Goal: Transaction & Acquisition: Download file/media

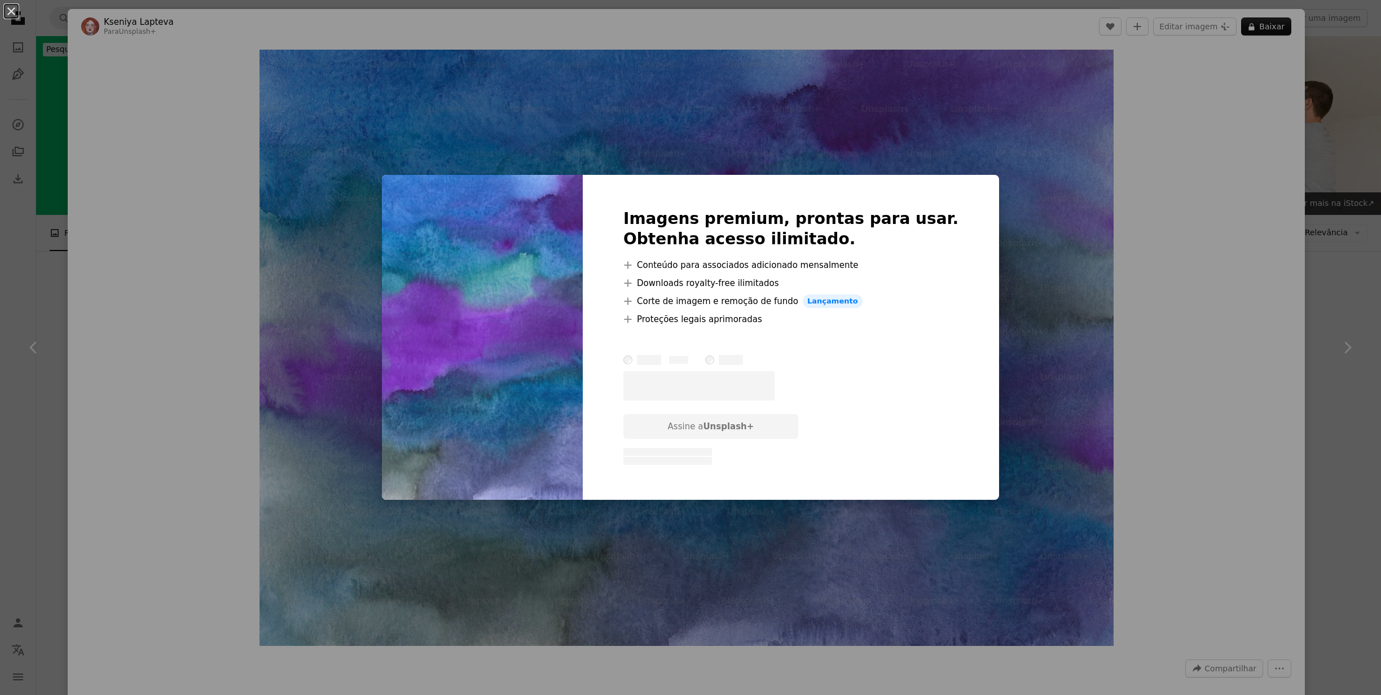
scroll to position [1274, 0]
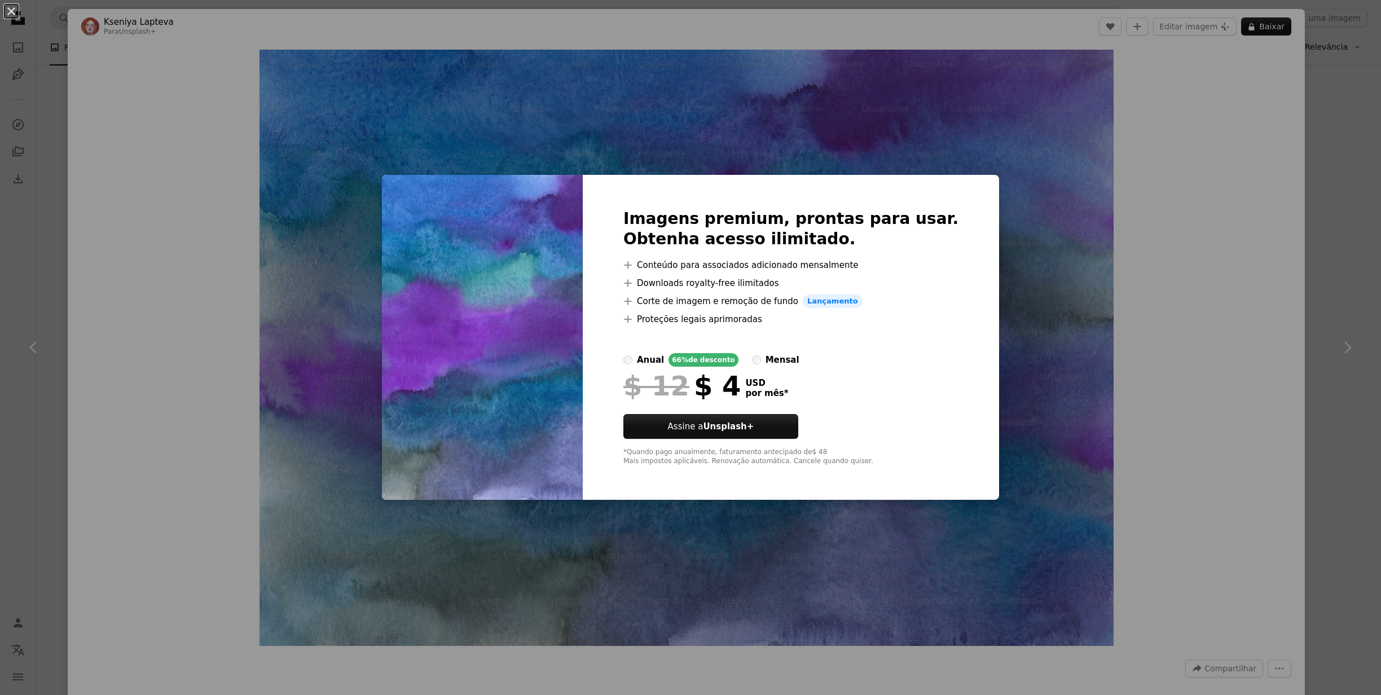
click at [1108, 195] on div "An X shape Imagens premium, prontas para usar. Obtenha acesso ilimitado. A plus…" at bounding box center [690, 347] width 1381 height 695
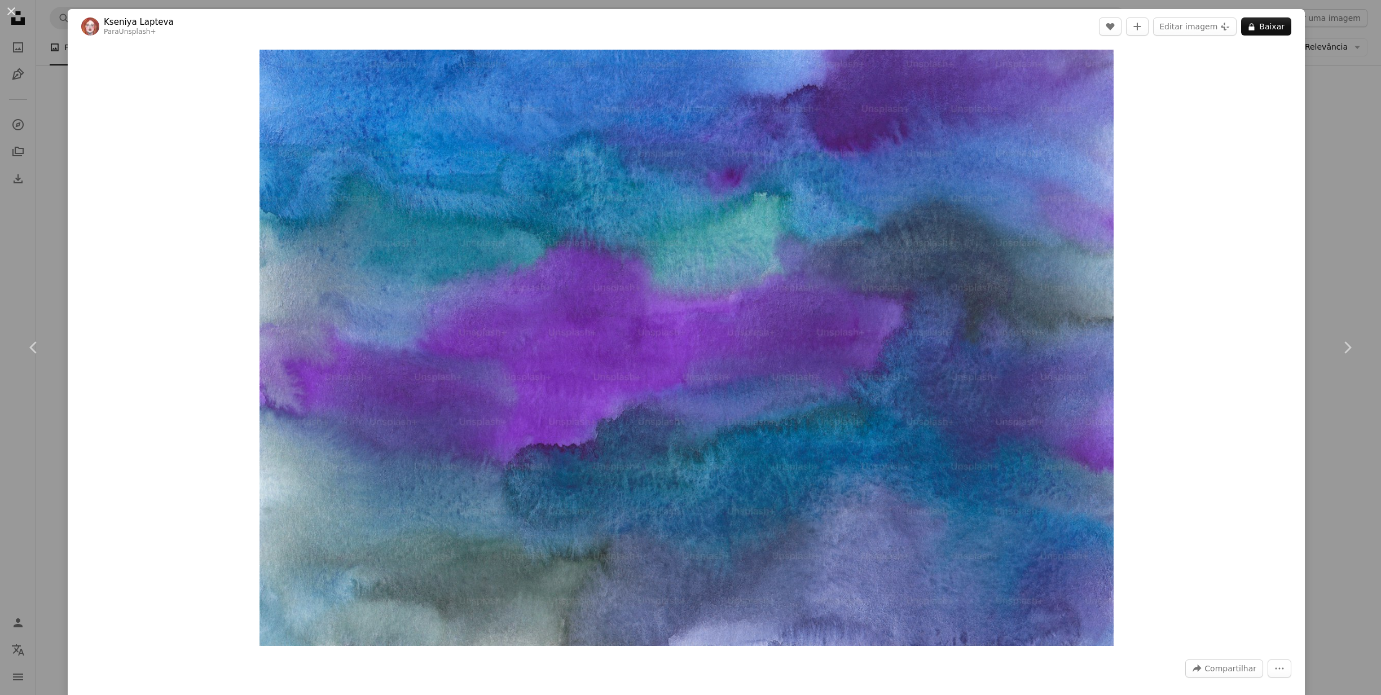
click at [1367, 70] on div "An X shape Chevron left Chevron right Kseniya Lapteva Para Unsplash+ A heart A …" at bounding box center [690, 347] width 1381 height 695
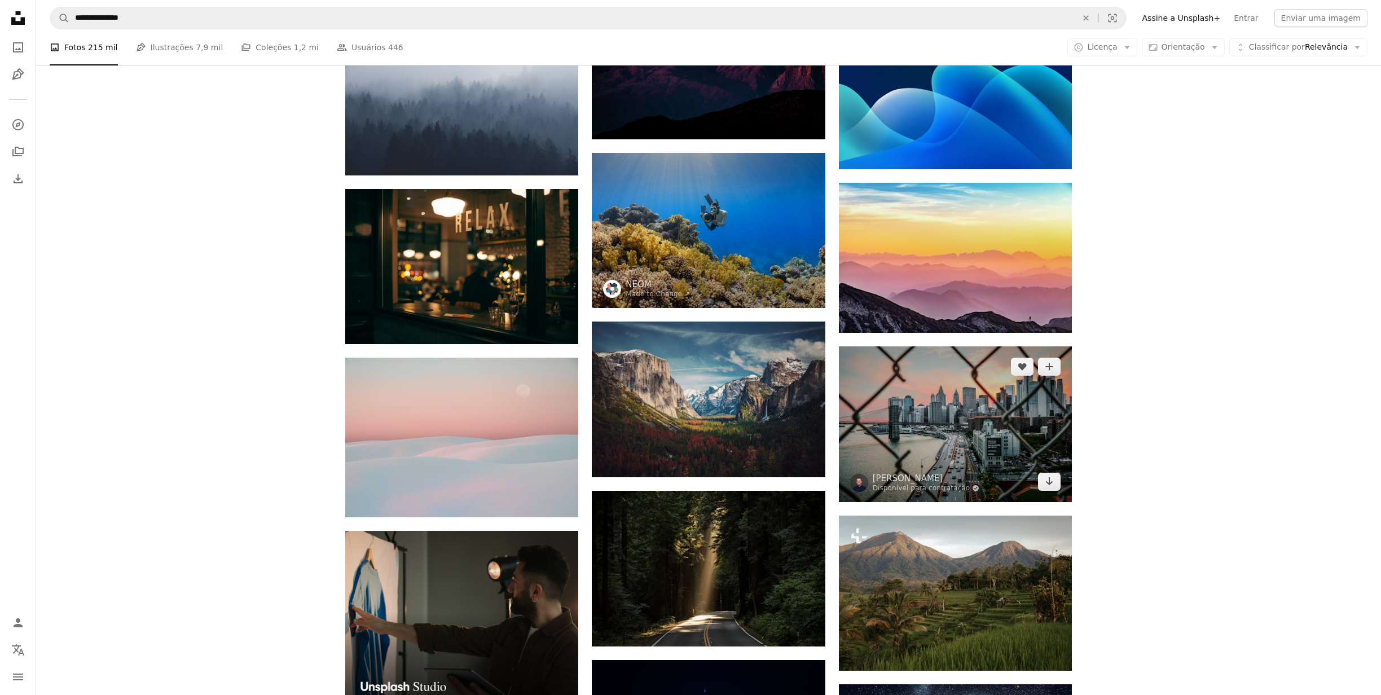
scroll to position [1598, 0]
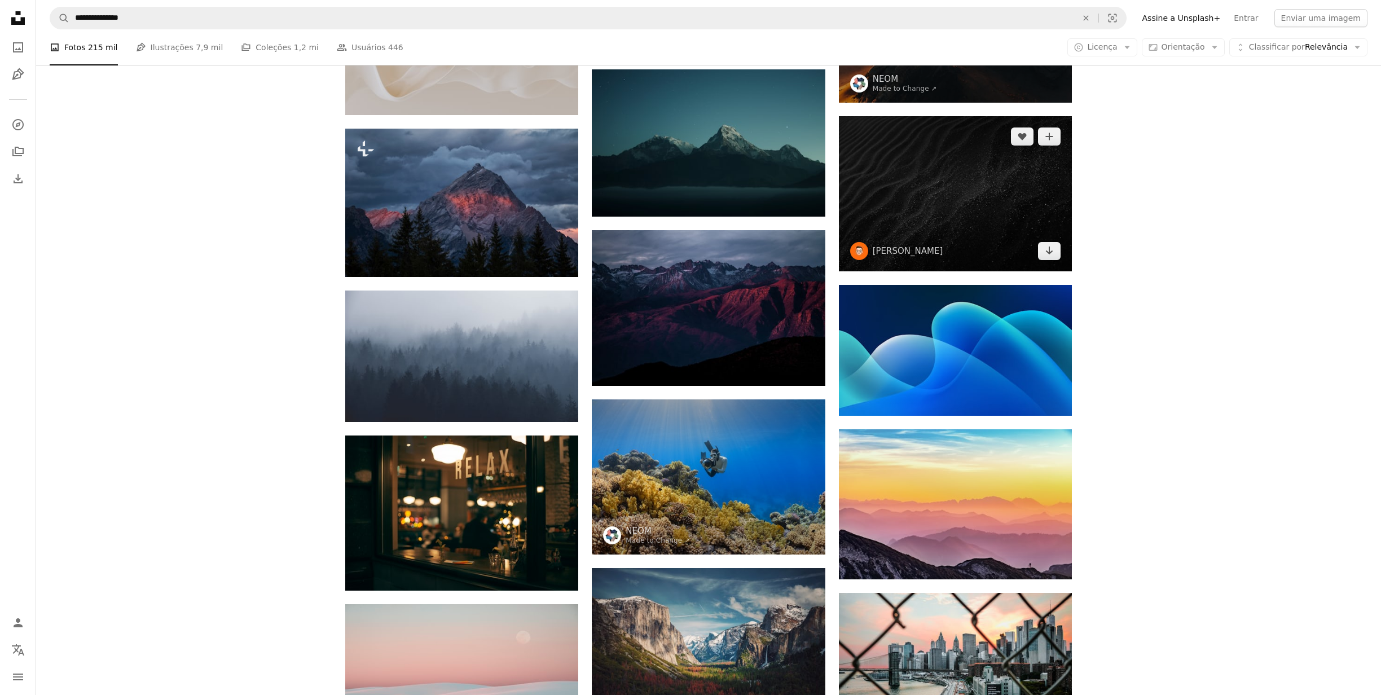
click at [1019, 224] on img at bounding box center [955, 193] width 233 height 155
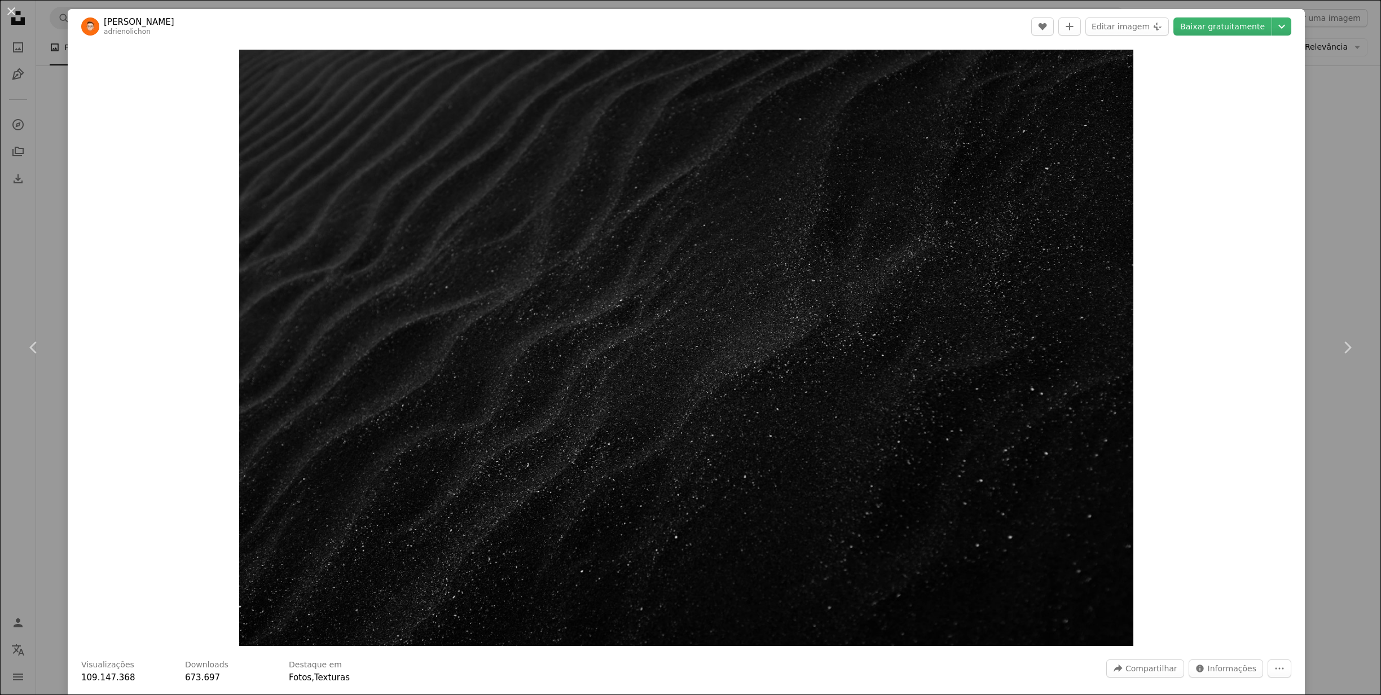
click at [1333, 64] on div "An X shape Chevron left Chevron right [PERSON_NAME] adrienolichon A heart A plu…" at bounding box center [690, 347] width 1381 height 695
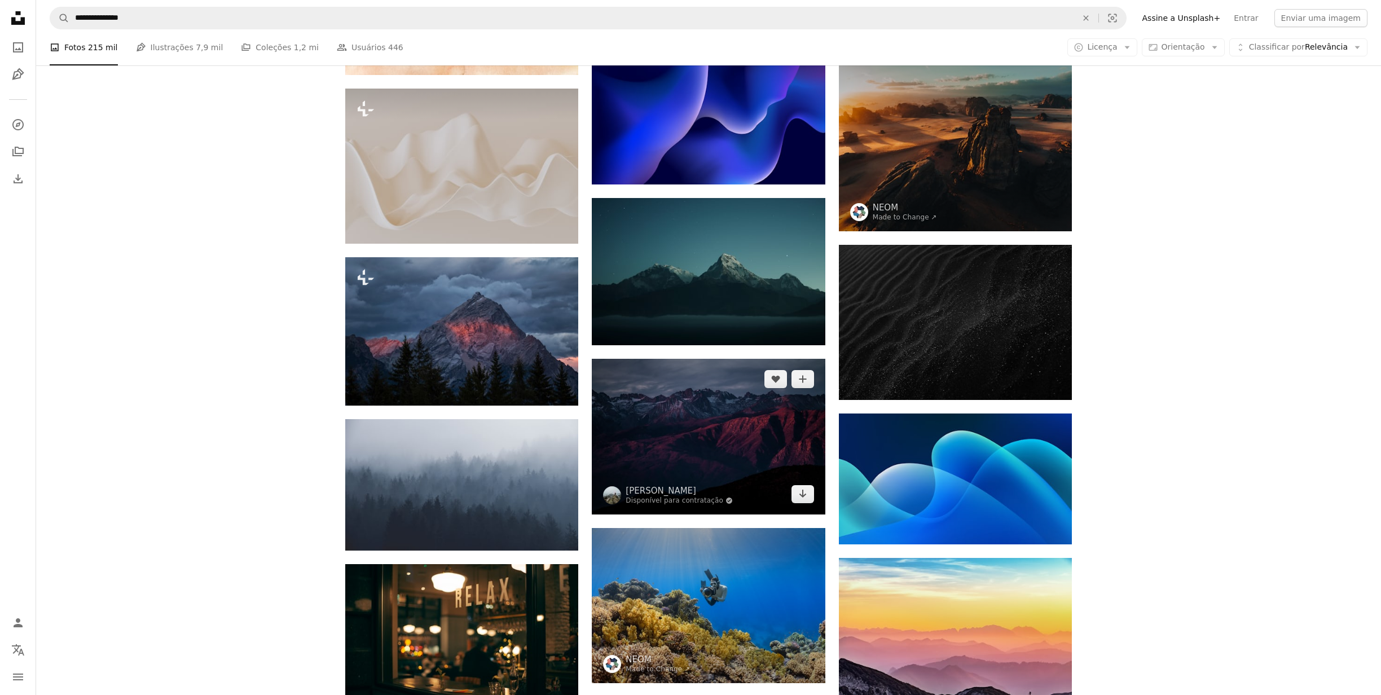
scroll to position [1469, 0]
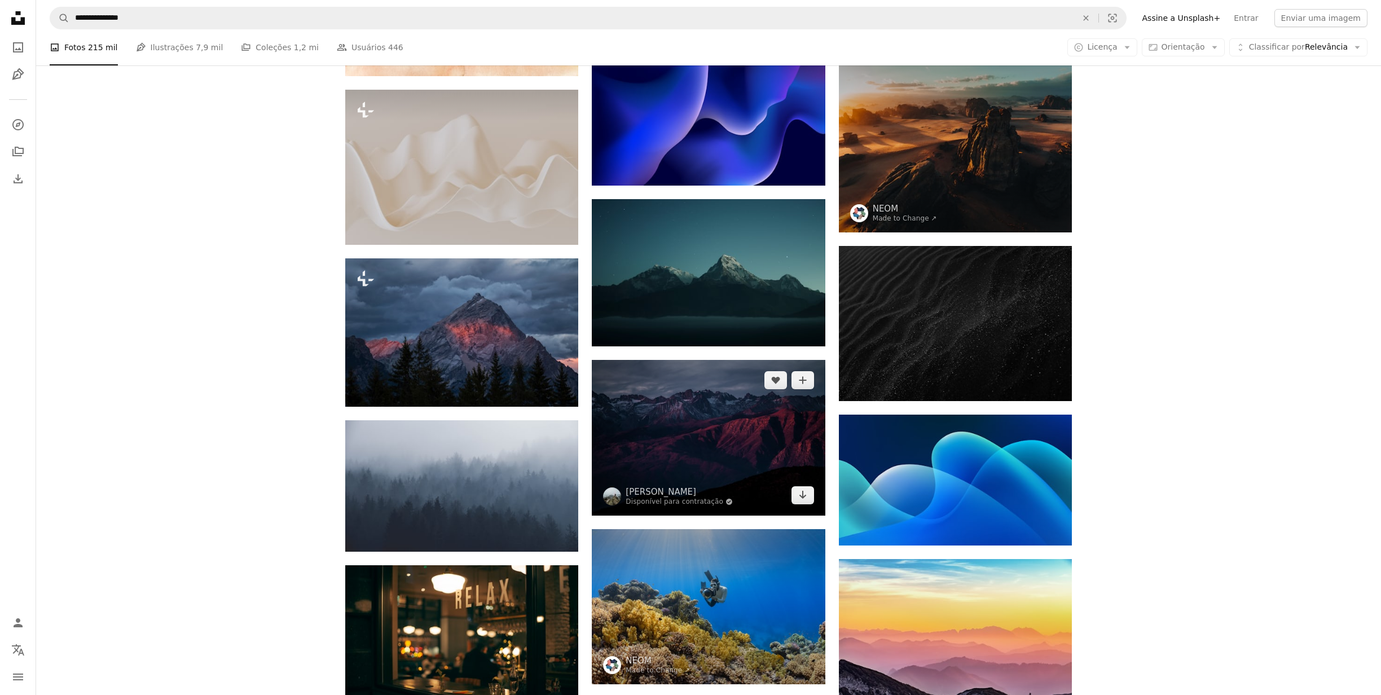
click at [721, 457] on img at bounding box center [708, 438] width 233 height 156
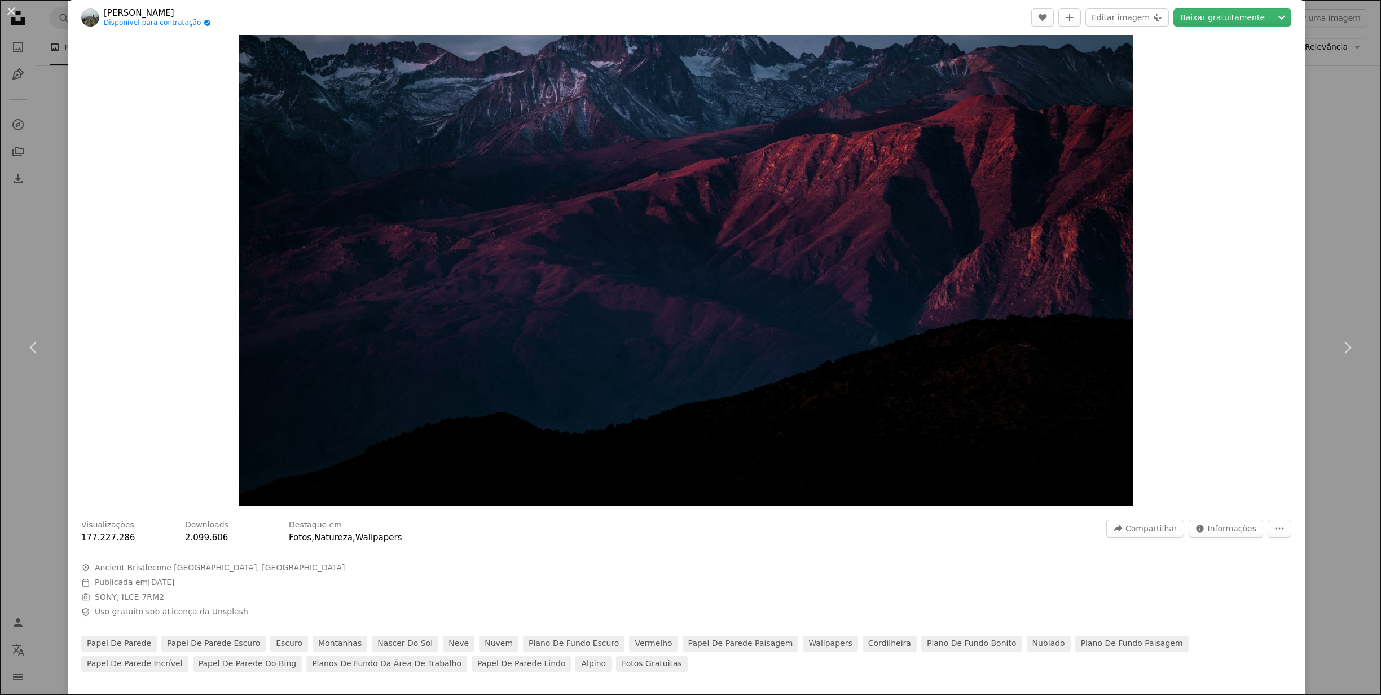
scroll to position [130, 0]
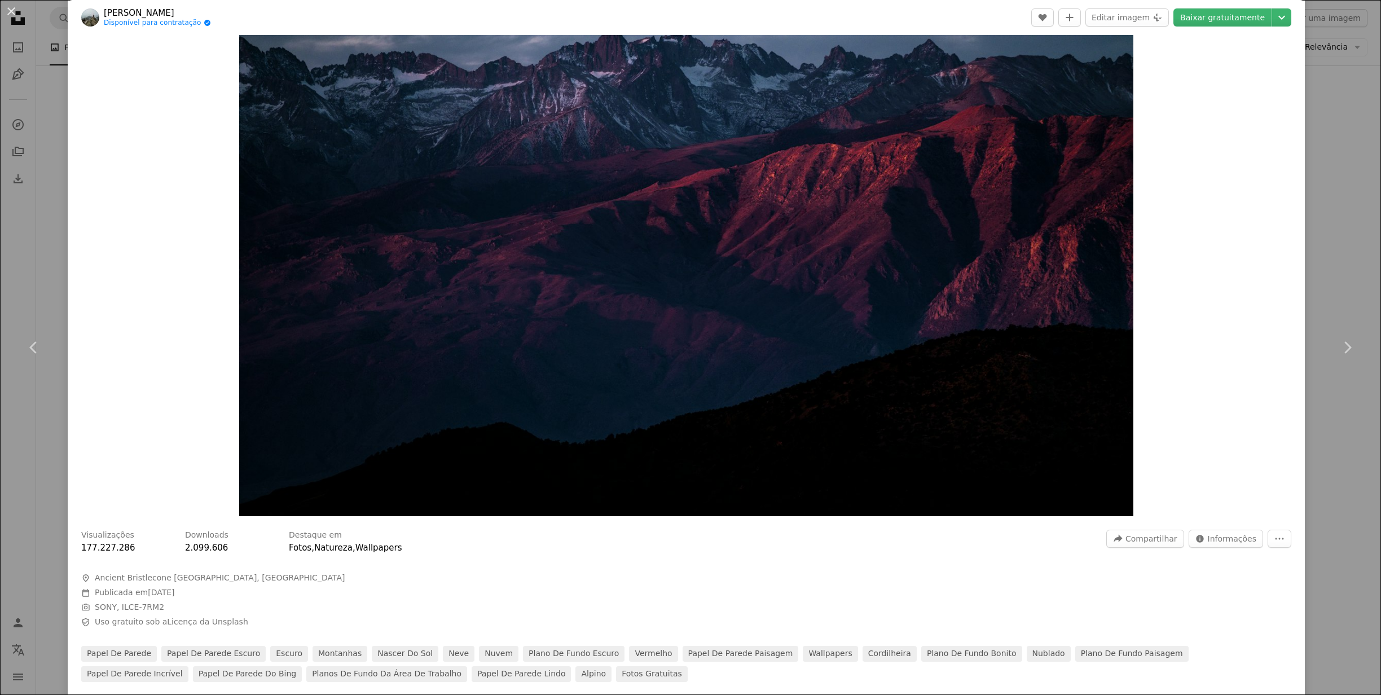
click at [1332, 89] on div "An X shape Chevron left Chevron right [PERSON_NAME] Disponível para contratação…" at bounding box center [690, 347] width 1381 height 695
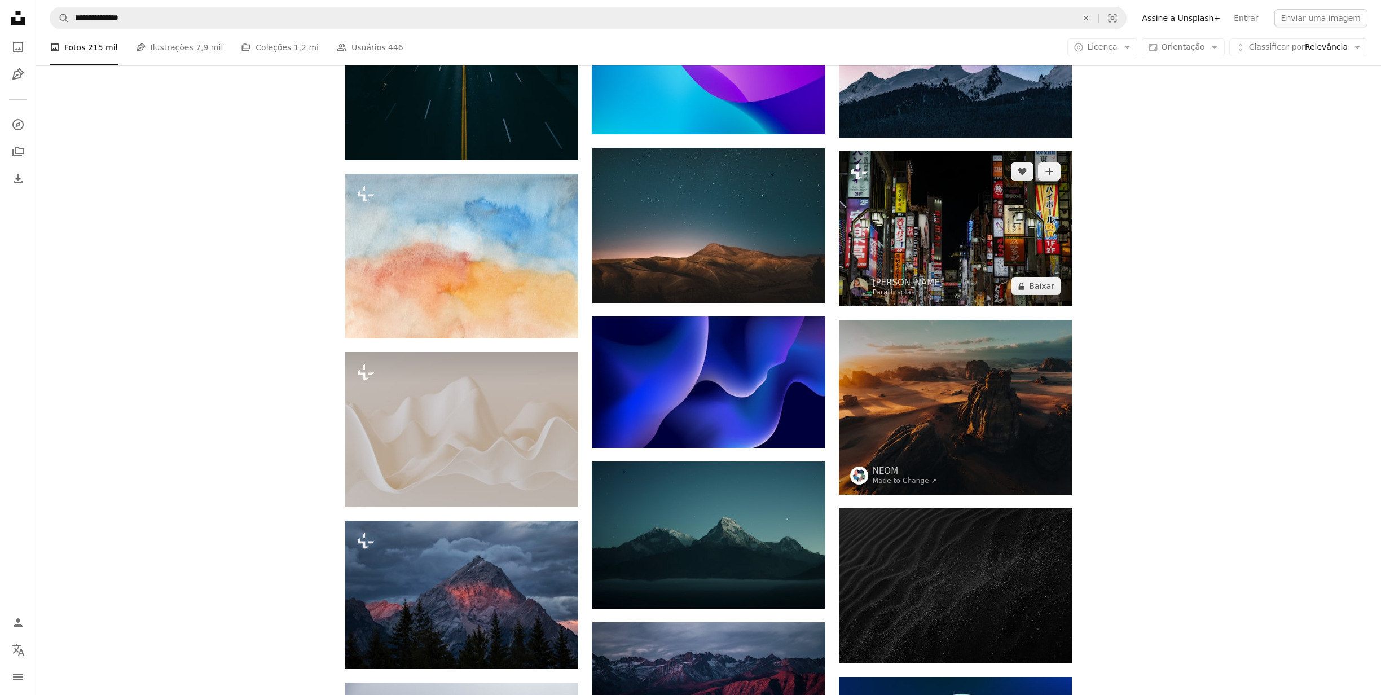
scroll to position [1187, 0]
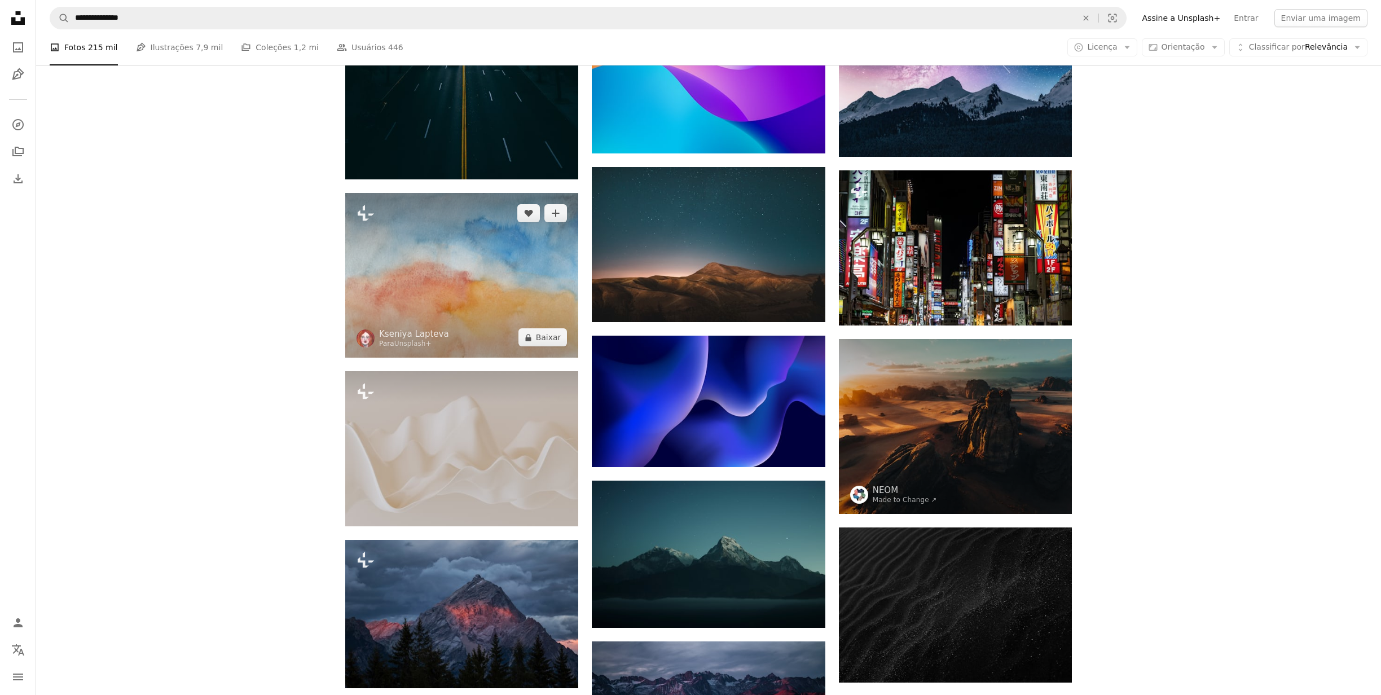
click at [441, 314] on img at bounding box center [461, 275] width 233 height 165
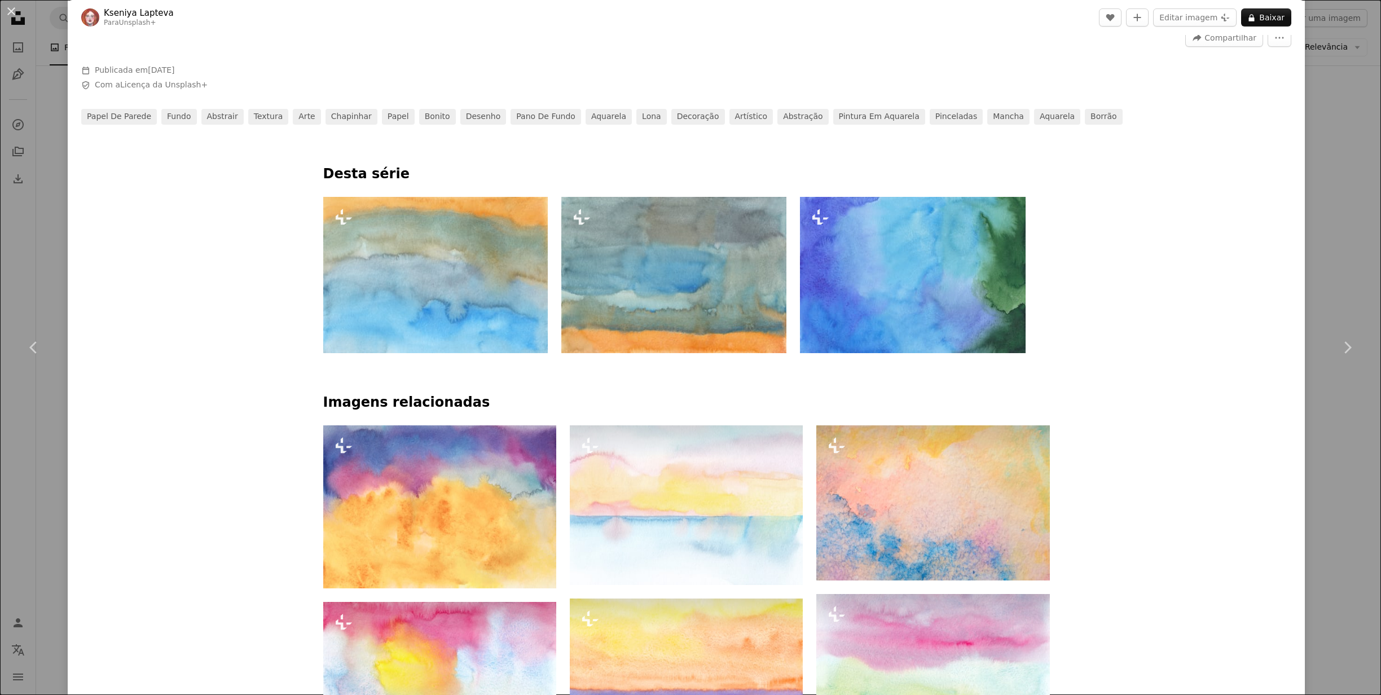
scroll to position [632, 0]
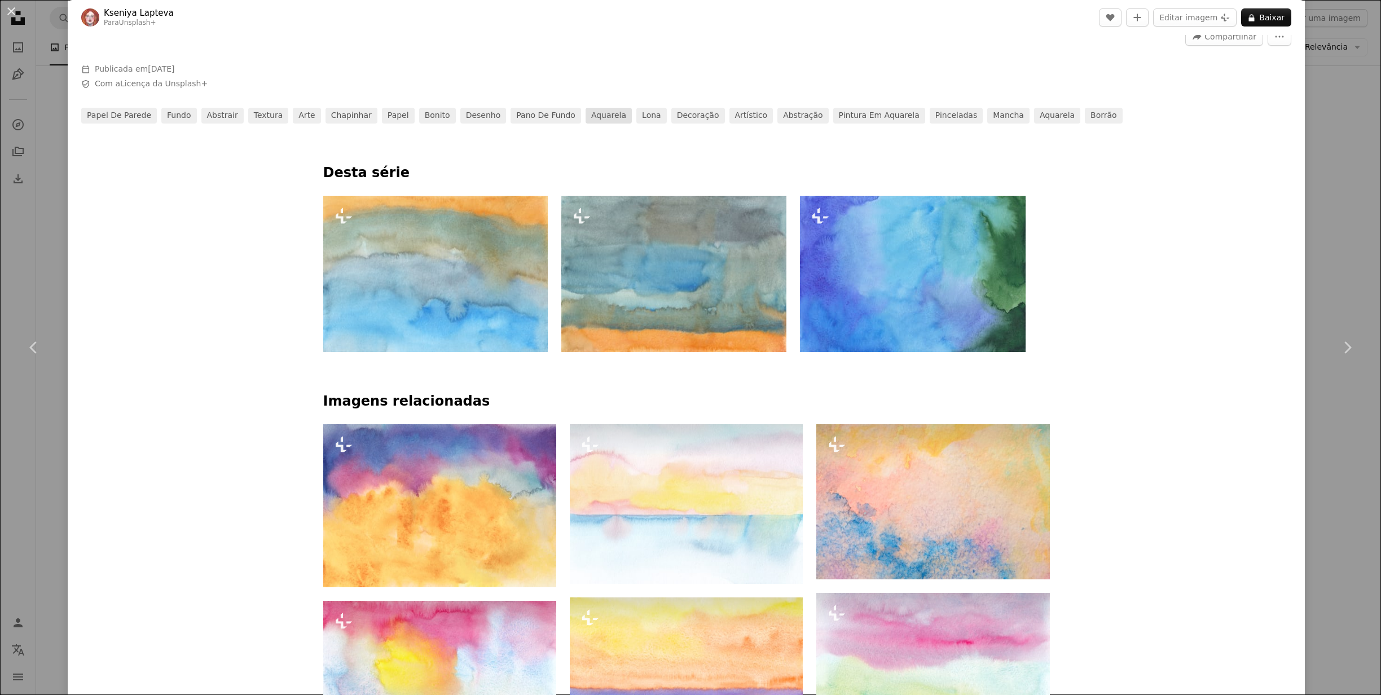
click at [586, 117] on link "Aquarela" at bounding box center [609, 116] width 46 height 16
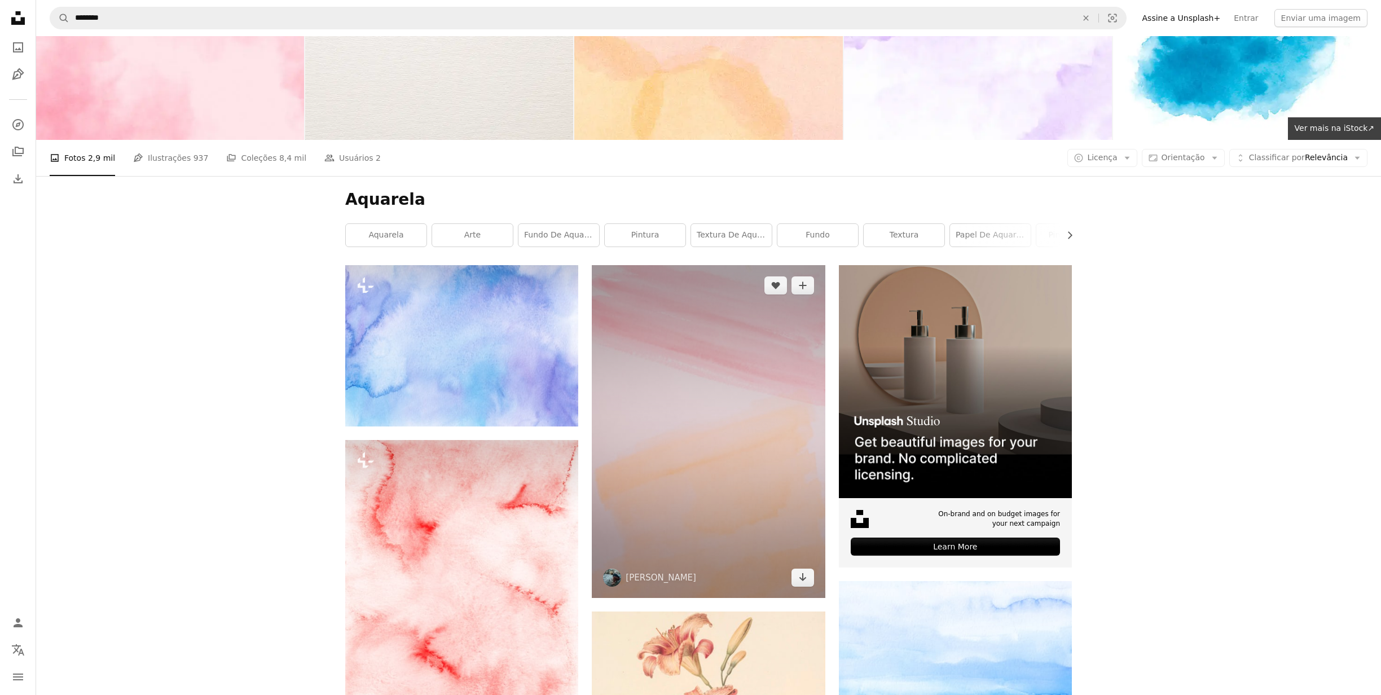
scroll to position [60, 0]
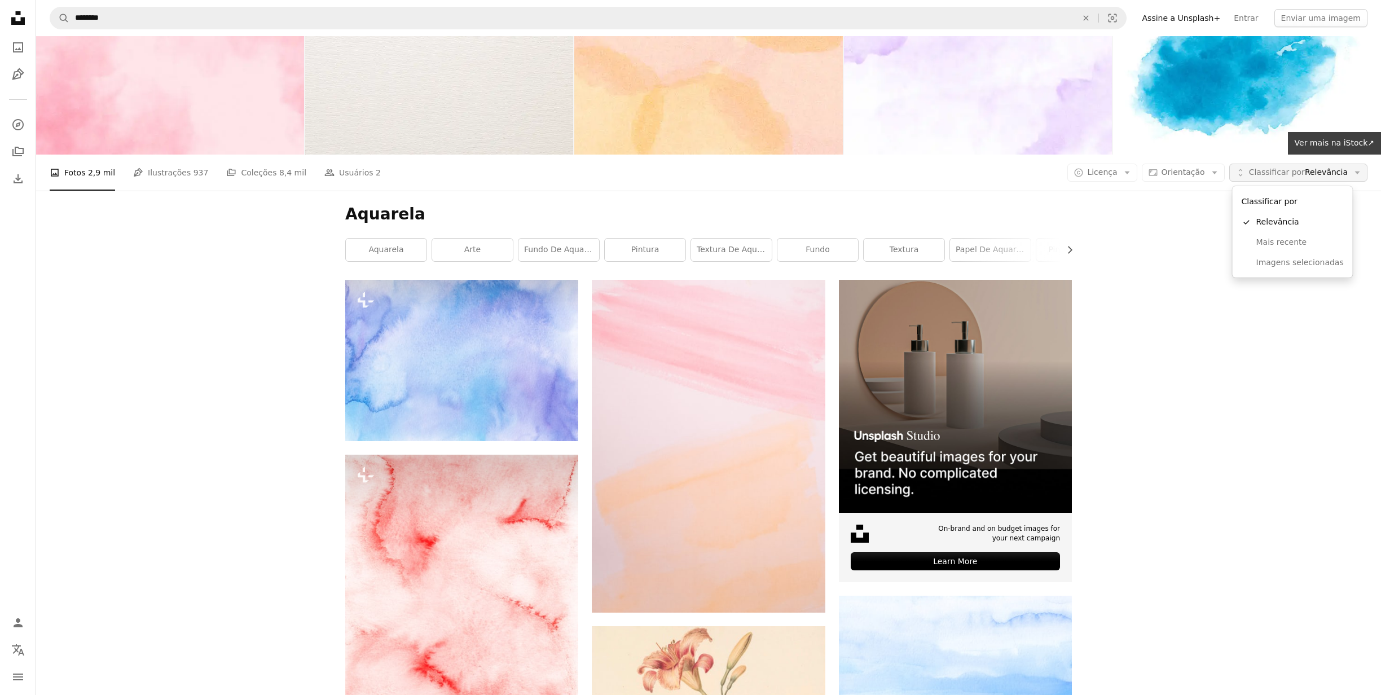
click at [1260, 174] on span "Classificar por" at bounding box center [1277, 172] width 56 height 9
click at [1115, 174] on span "Licença" at bounding box center [1102, 172] width 30 height 9
click at [1120, 256] on link "Gratuita" at bounding box center [1125, 263] width 93 height 20
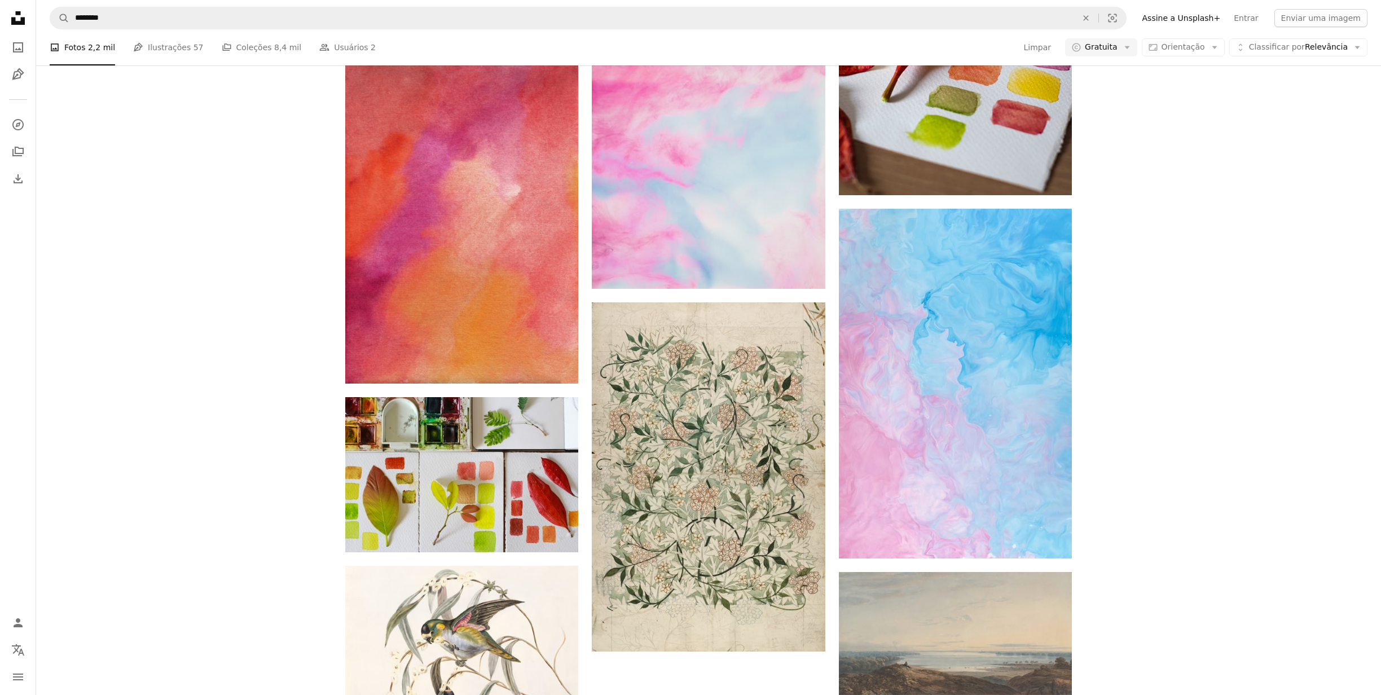
scroll to position [1449, 0]
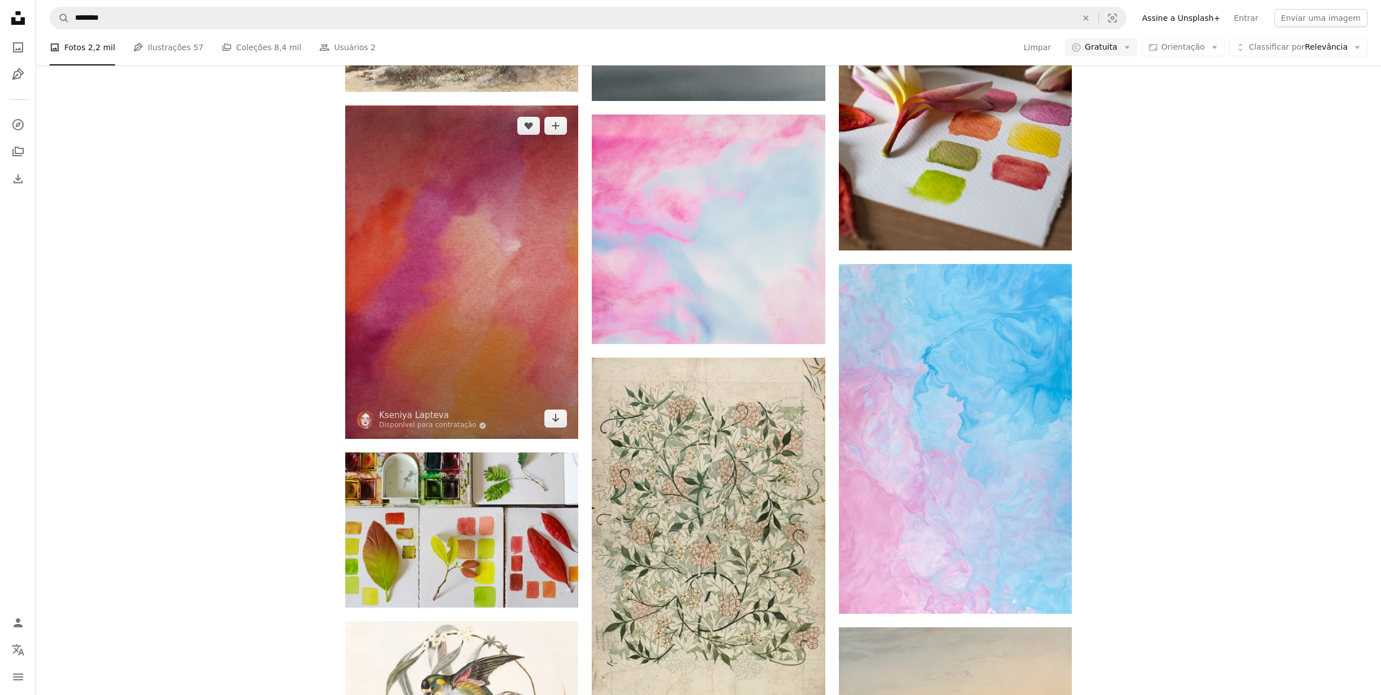
click at [463, 308] on img at bounding box center [461, 272] width 233 height 333
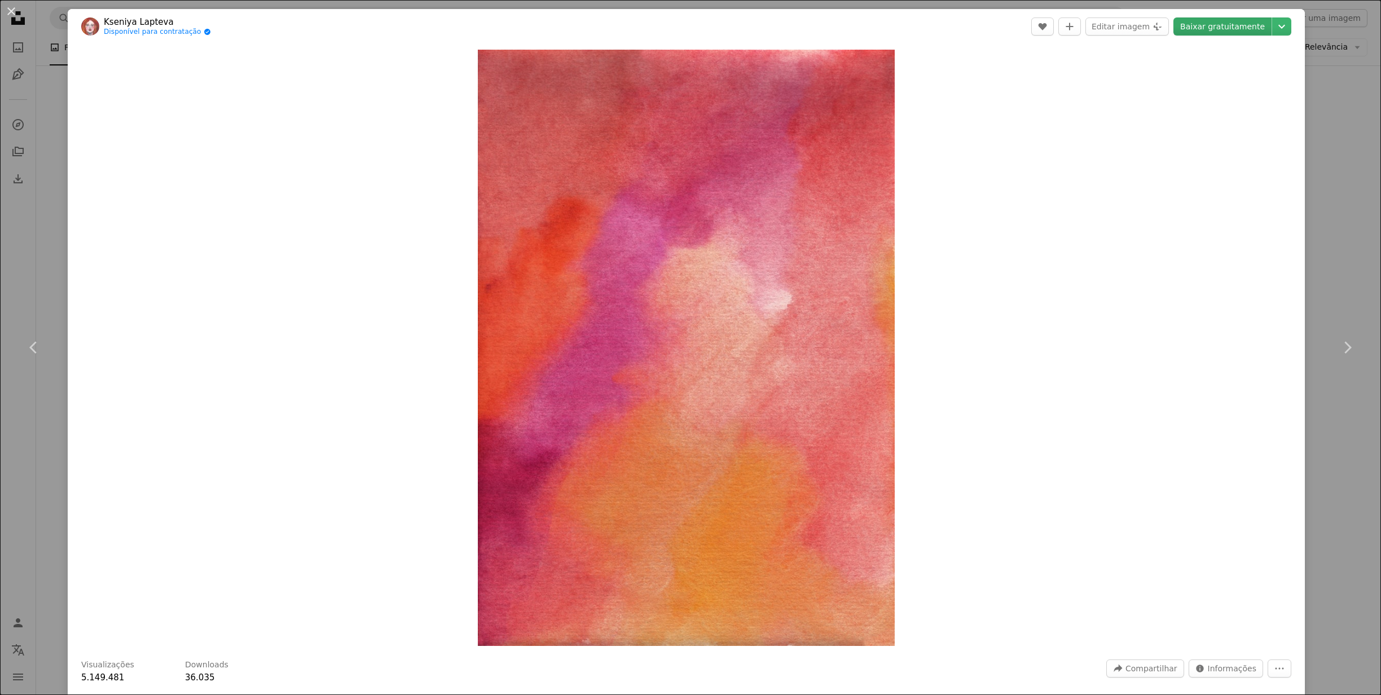
click at [1204, 29] on link "Baixar gratuitamente" at bounding box center [1223, 26] width 98 height 18
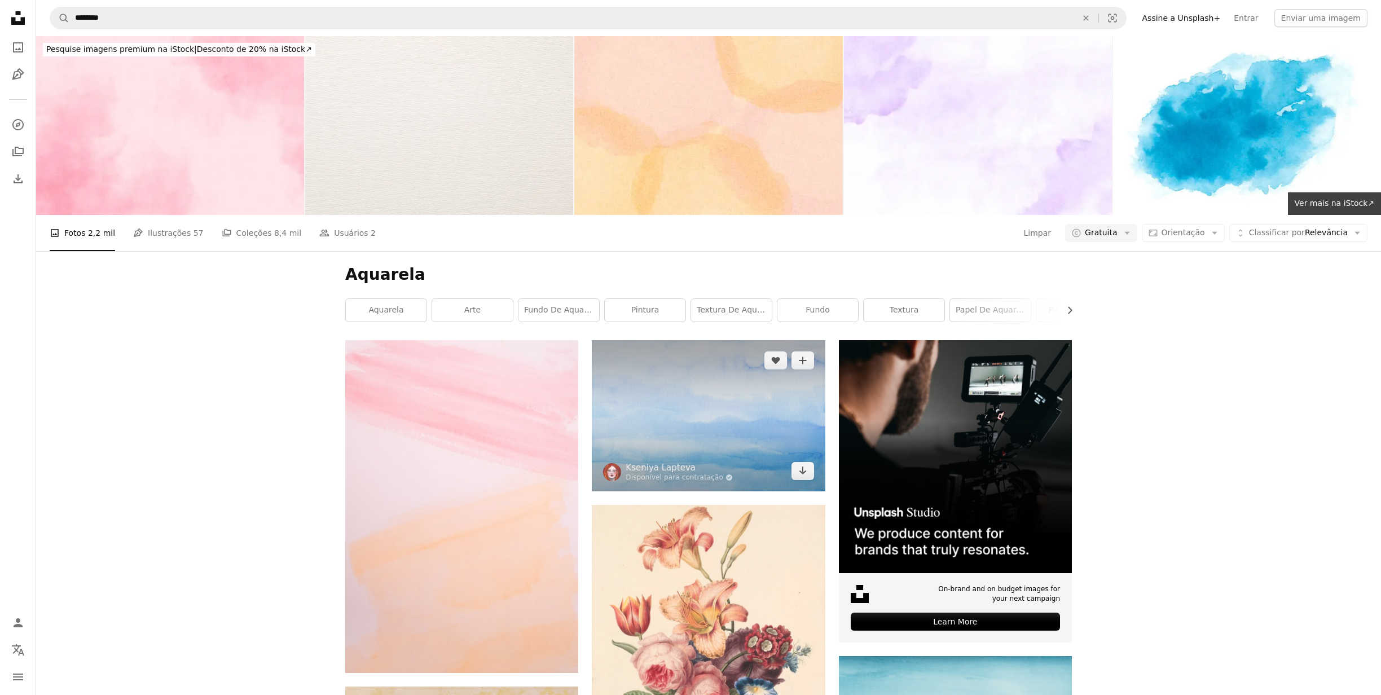
click at [732, 405] on img at bounding box center [708, 415] width 233 height 151
